Goal: Navigation & Orientation: Find specific page/section

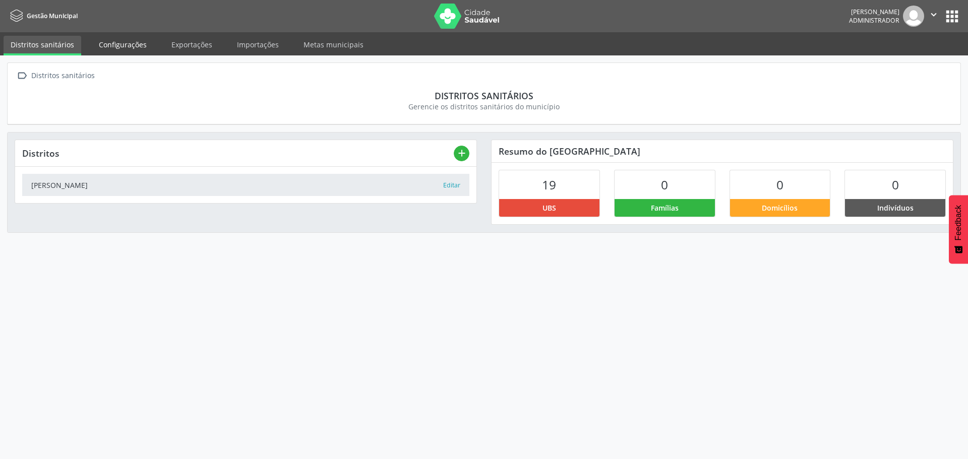
click at [111, 52] on link "Configurações" at bounding box center [123, 45] width 62 height 18
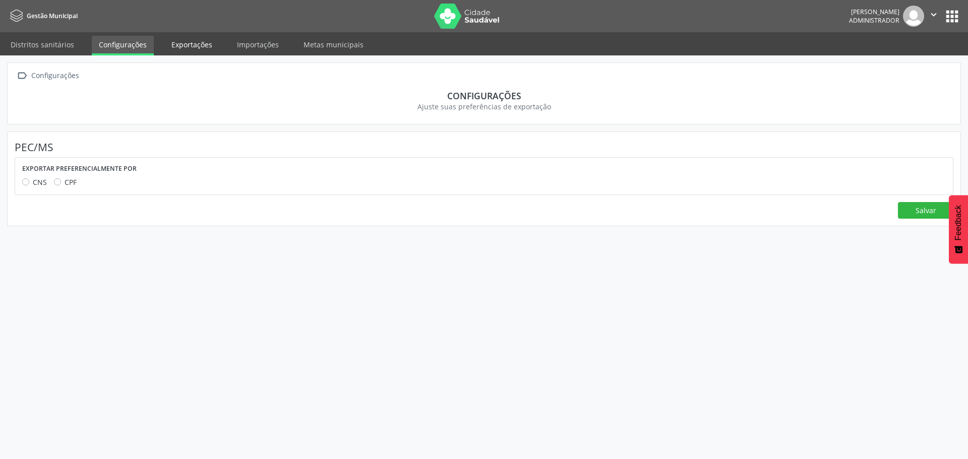
click at [175, 40] on link "Exportações" at bounding box center [191, 45] width 55 height 18
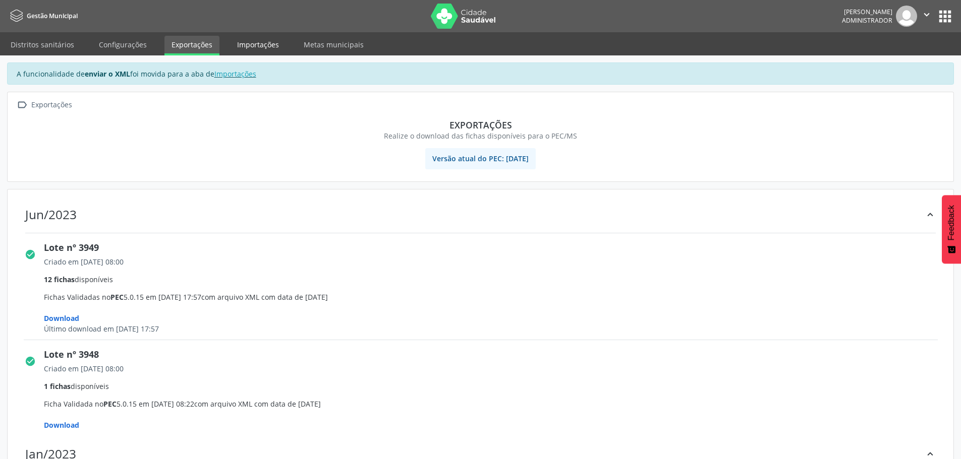
click at [272, 39] on link "Importações" at bounding box center [258, 45] width 56 height 18
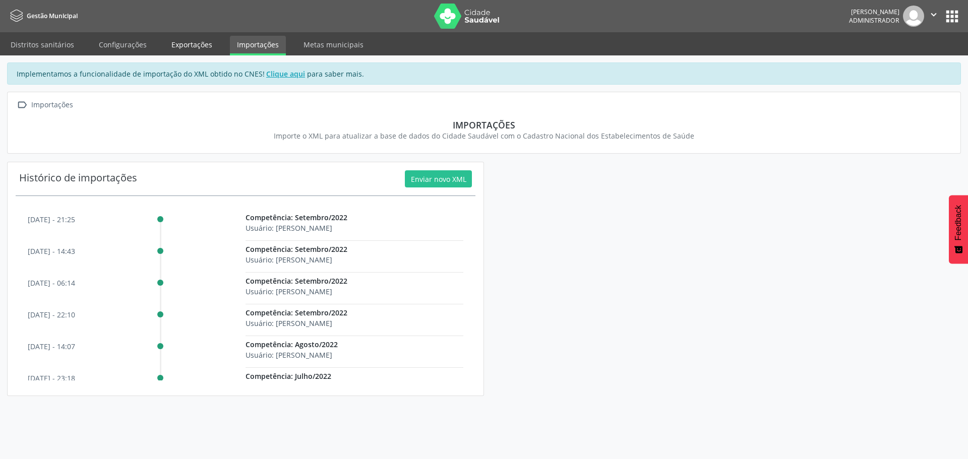
click at [180, 48] on link "Exportações" at bounding box center [191, 45] width 55 height 18
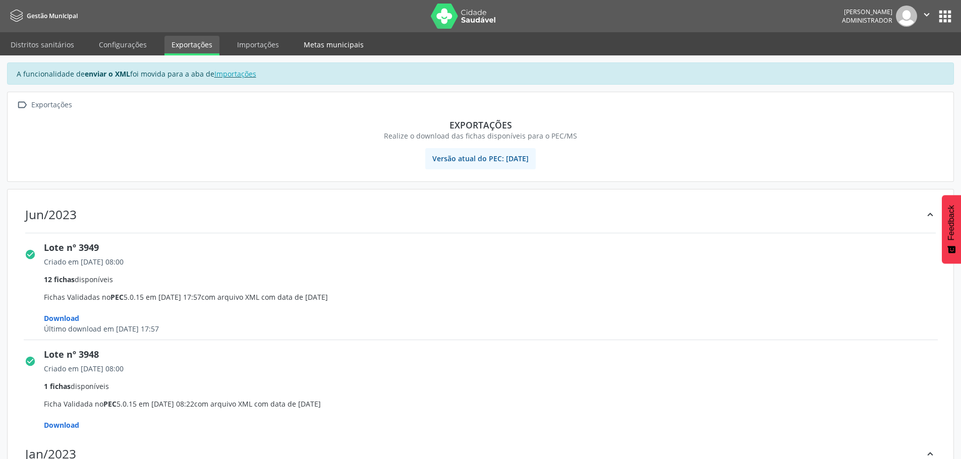
click at [304, 37] on link "Metas municipais" at bounding box center [334, 45] width 74 height 18
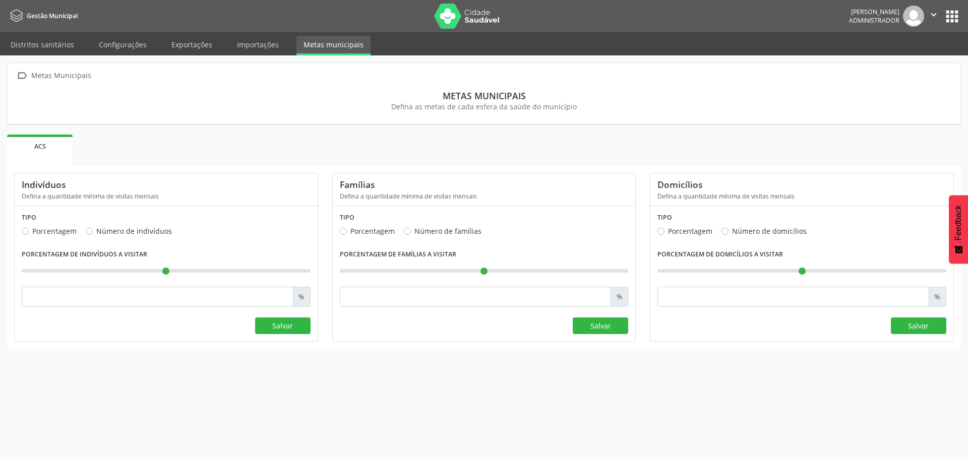
click at [954, 17] on button "apps" at bounding box center [953, 17] width 18 height 18
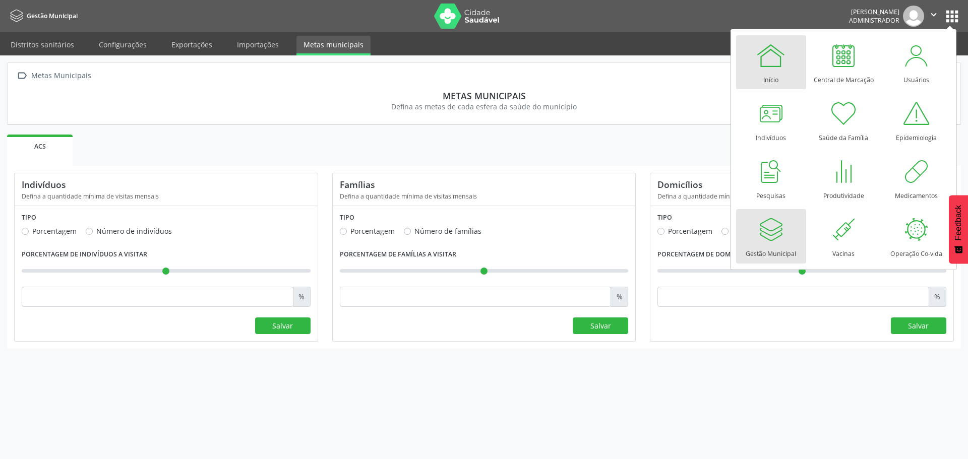
click at [782, 62] on div at bounding box center [771, 55] width 30 height 30
